Goal: Check status: Check status

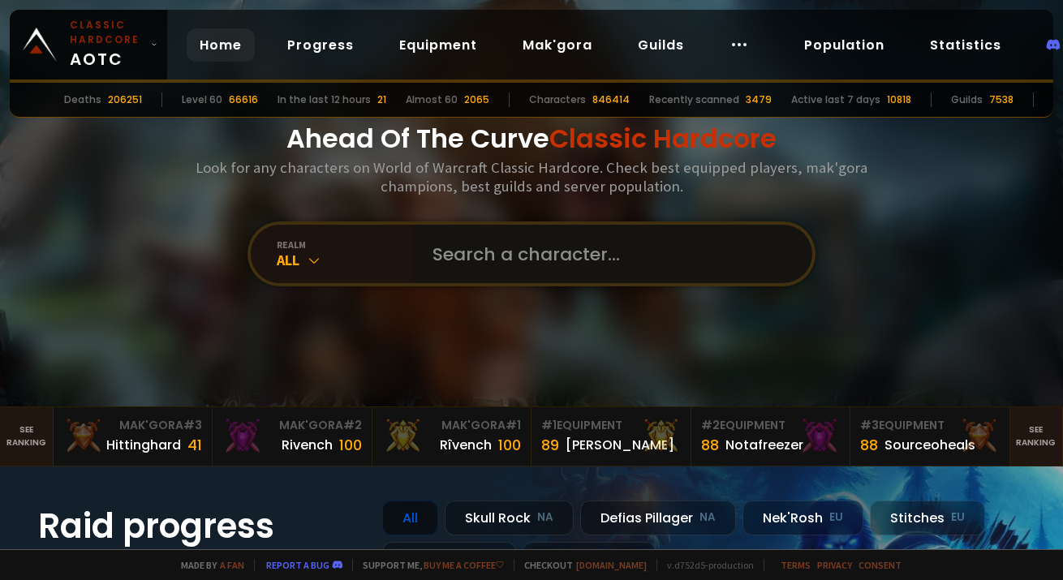
click at [501, 266] on input "text" at bounding box center [608, 254] width 370 height 58
type input "sanchthree"
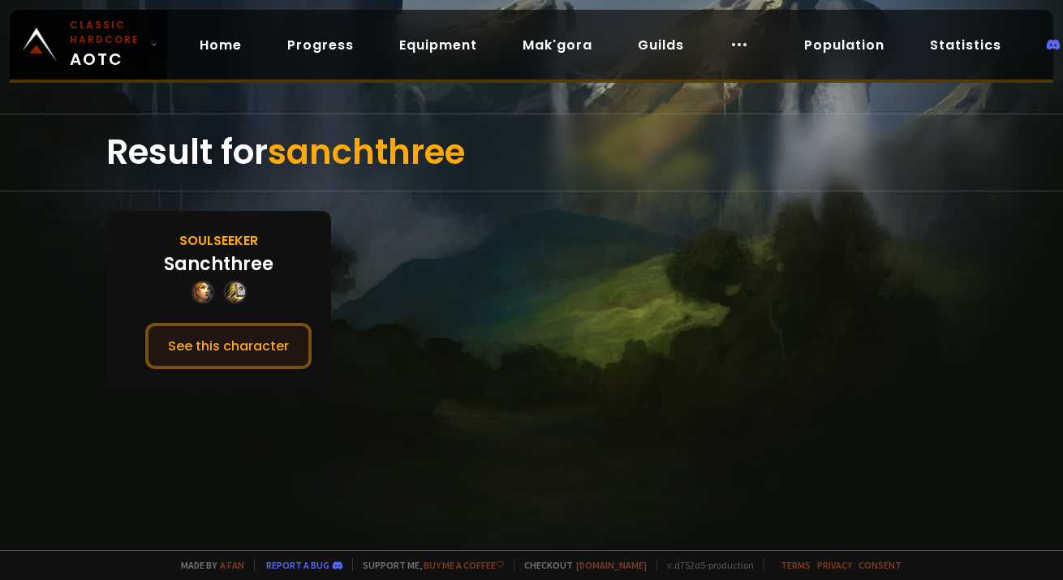
click at [250, 341] on button "See this character" at bounding box center [228, 346] width 166 height 46
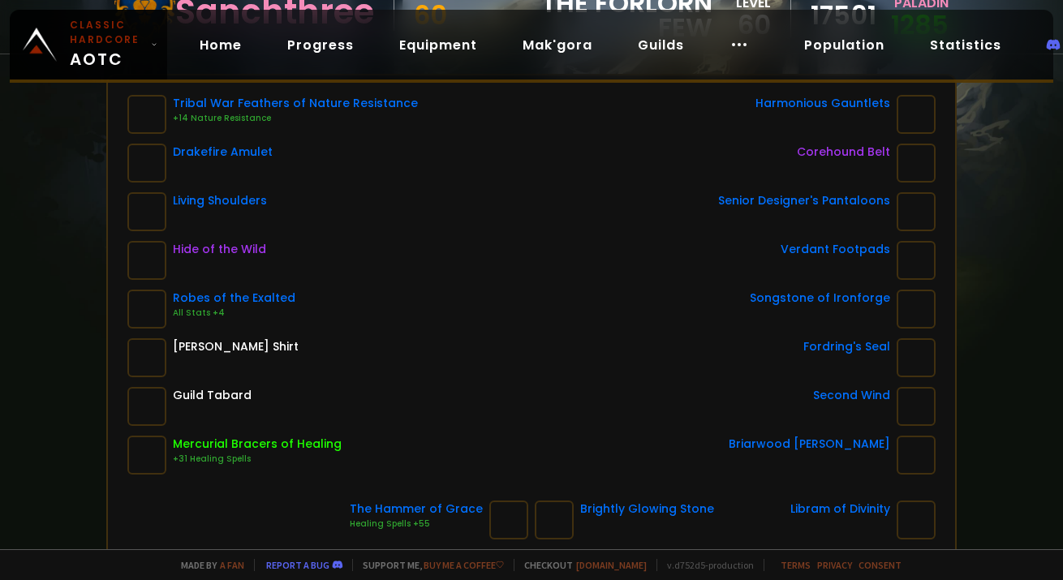
scroll to position [226, 0]
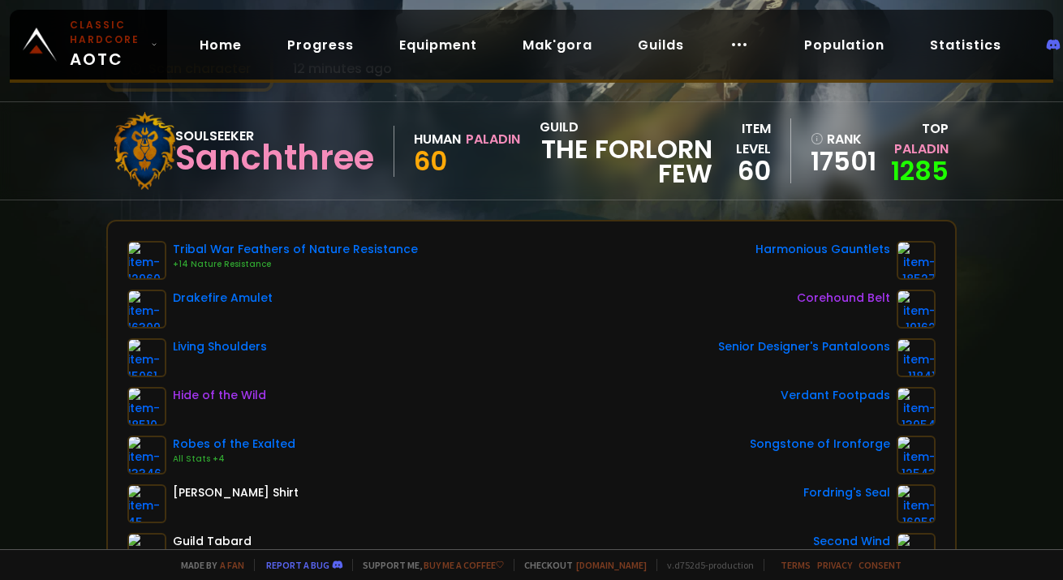
scroll to position [66, 0]
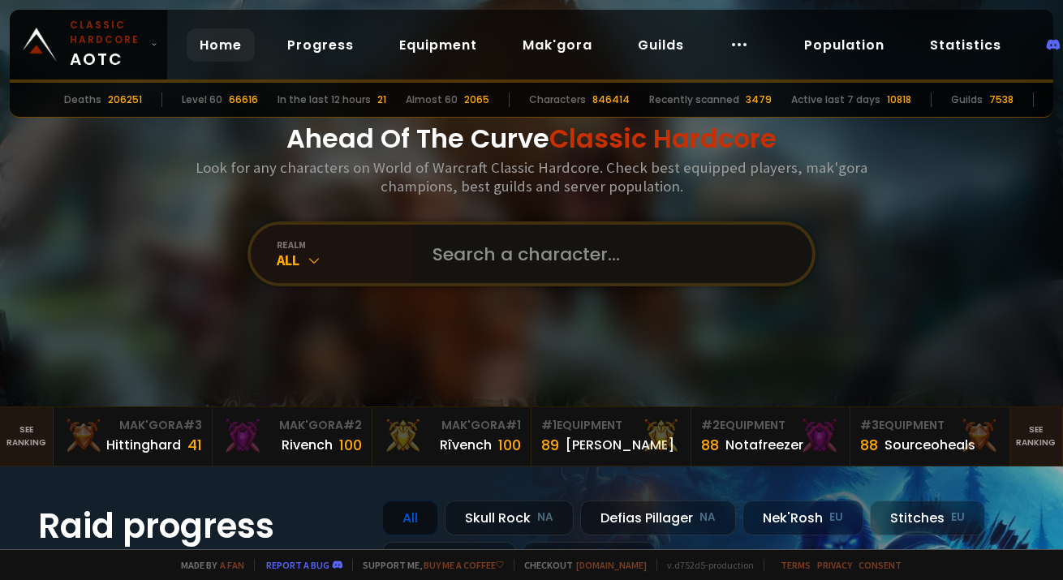
click at [513, 269] on input "text" at bounding box center [608, 254] width 370 height 58
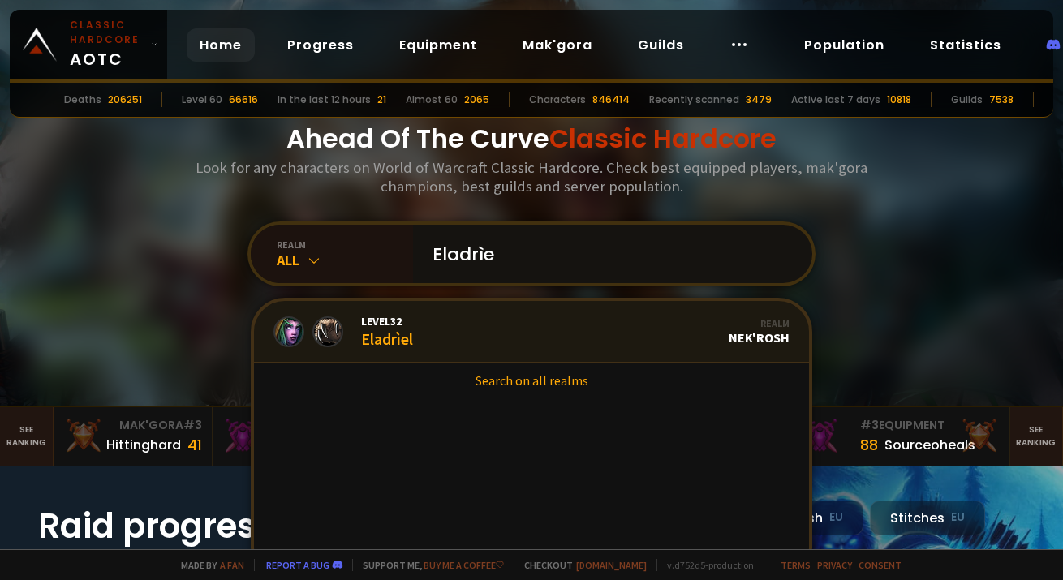
type input "Eladrìel"
